Goal: Obtain resource: Obtain resource

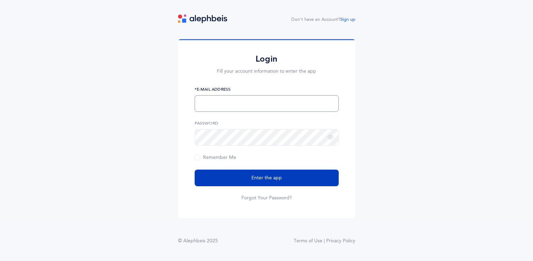
type input "[EMAIL_ADDRESS][DOMAIN_NAME]"
click at [244, 178] on button "Enter the app" at bounding box center [267, 178] width 144 height 17
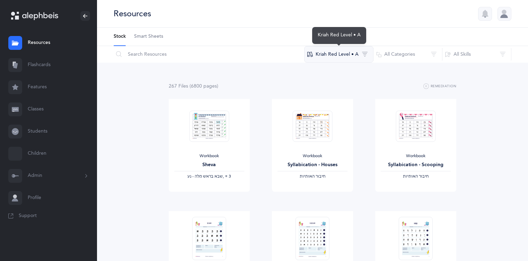
click at [333, 55] on button "Kriah Red Level • A" at bounding box center [338, 54] width 69 height 17
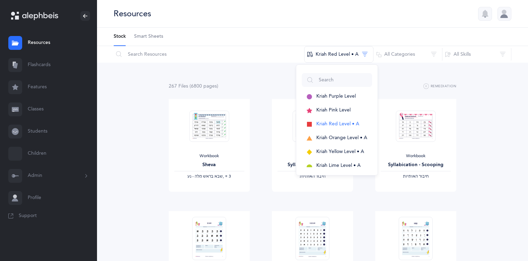
click at [273, 87] on div "267 File s (6800 page s ) Remediation" at bounding box center [312, 86] width 287 height 9
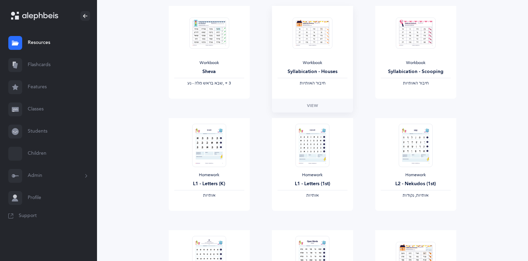
scroll to position [104, 0]
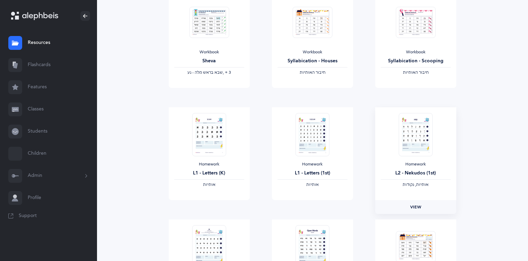
click at [392, 209] on link "View" at bounding box center [415, 207] width 81 height 14
